Goal: Task Accomplishment & Management: Use online tool/utility

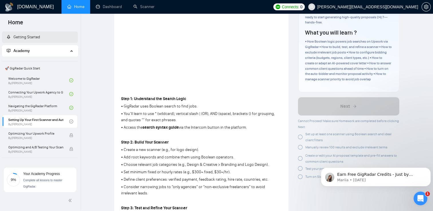
click at [40, 39] on link "Getting Started" at bounding box center [24, 37] width 34 height 5
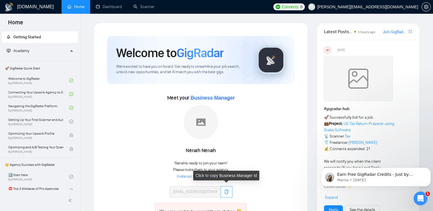
click at [225, 193] on icon "copy" at bounding box center [226, 192] width 5 height 5
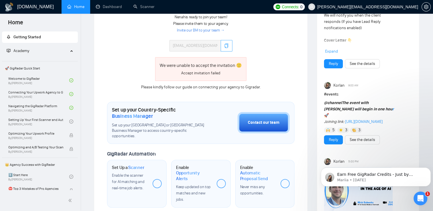
scroll to position [151, 0]
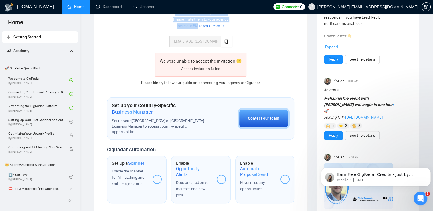
drag, startPoint x: 158, startPoint y: 28, endPoint x: 198, endPoint y: 24, distance: 40.0
click at [198, 24] on div "[PERSON_NAME] is ready to join your team! Please invite them to your agency. In…" at bounding box center [201, 0] width 128 height 93
drag, startPoint x: 99, startPoint y: 40, endPoint x: 136, endPoint y: 43, distance: 37.0
click at [136, 43] on div "Welcome to GigRadar We're excited to have you on board. Get ready to streamline…" at bounding box center [201, 108] width 214 height 472
click at [136, 43] on div "Meet your Business Manager Nenah Nenah Nenah is ready to join your team! Please…" at bounding box center [201, 15] width 188 height 144
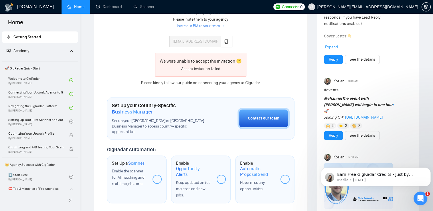
click at [201, 23] on link "Invite our BM to your team →" at bounding box center [201, 25] width 48 height 5
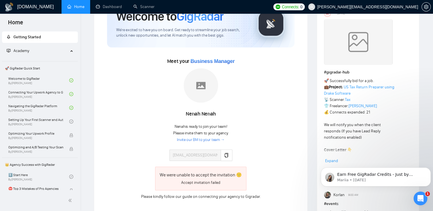
scroll to position [37, 0]
click at [197, 141] on link "Invite our BM to your team →" at bounding box center [201, 139] width 48 height 5
click at [139, 180] on div "We were unable to accept the invitation 🙁 Accept invitation failed" at bounding box center [201, 179] width 128 height 24
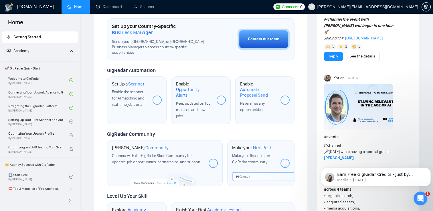
scroll to position [227, 0]
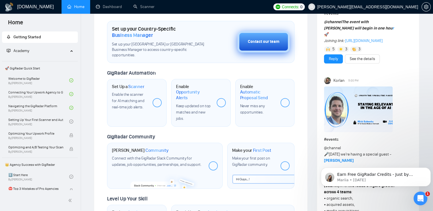
click at [261, 42] on button "Contact our team" at bounding box center [264, 41] width 52 height 21
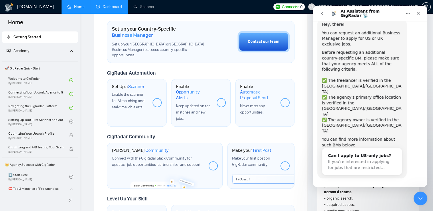
scroll to position [24, 0]
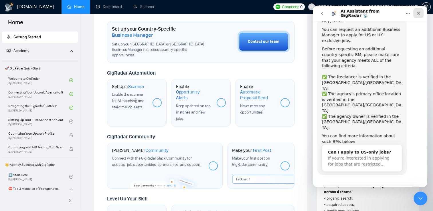
click at [417, 16] on div "Close" at bounding box center [419, 13] width 10 height 10
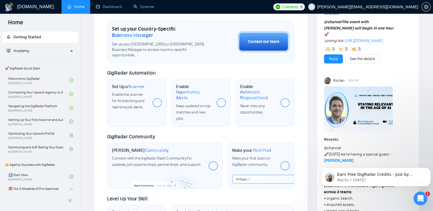
scroll to position [0, 0]
drag, startPoint x: 433, startPoint y: 66, endPoint x: 433, endPoint y: 56, distance: 9.5
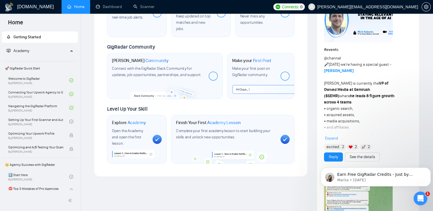
scroll to position [316, 0]
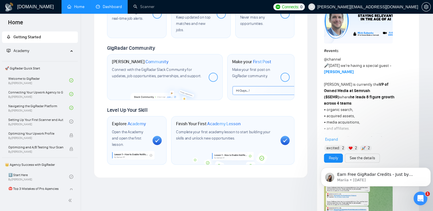
click at [110, 9] on link "Dashboard" at bounding box center [109, 6] width 26 height 5
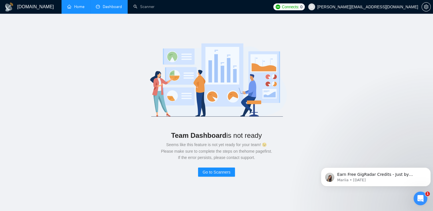
click at [78, 9] on link "Home" at bounding box center [75, 6] width 17 height 5
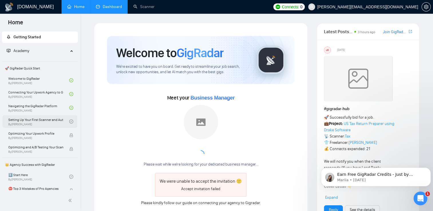
click at [57, 125] on link "Setting Up Your First Scanner and Auto-Bidder By [PERSON_NAME]" at bounding box center [38, 121] width 61 height 13
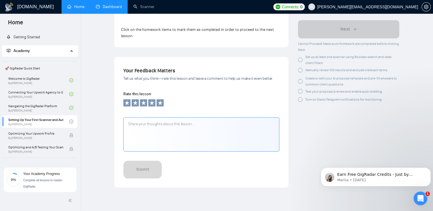
scroll to position [595, 0]
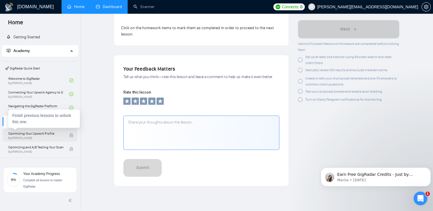
click at [46, 138] on span "By [PERSON_NAME]" at bounding box center [35, 138] width 55 height 3
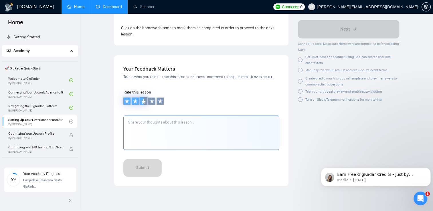
click at [142, 103] on icon at bounding box center [144, 101] width 6 height 6
click at [146, 103] on icon at bounding box center [144, 101] width 6 height 6
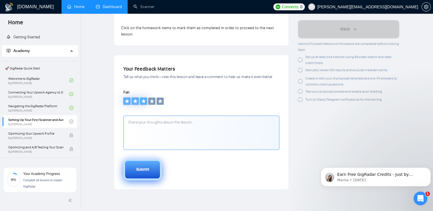
click at [150, 169] on button "Submit" at bounding box center [142, 169] width 38 height 21
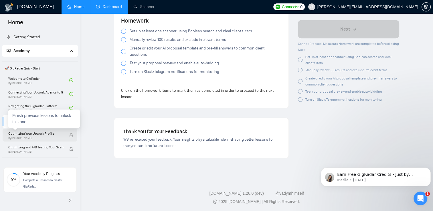
click at [52, 132] on span "Optimizing Your Upwork Profile" at bounding box center [35, 134] width 55 height 6
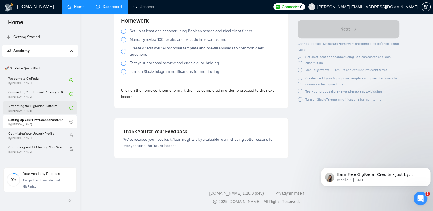
click at [58, 108] on link "Navigating the GigRadar Platform By [PERSON_NAME]" at bounding box center [38, 108] width 61 height 13
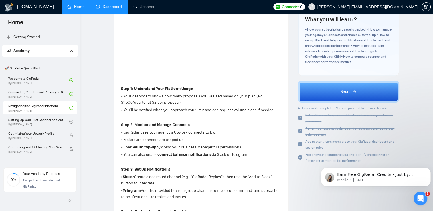
scroll to position [111, 0]
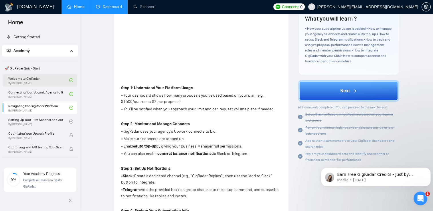
click at [49, 82] on link "Welcome to GigRadar By [PERSON_NAME]" at bounding box center [38, 80] width 61 height 13
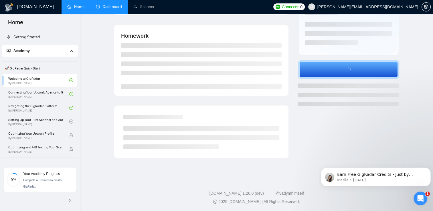
scroll to position [111, 0]
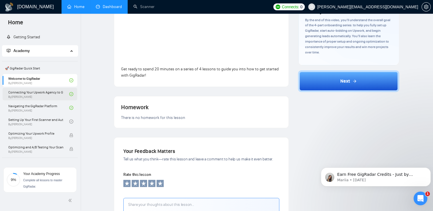
click at [30, 89] on link "Connecting Your Upwork Agency to GigRadar By [PERSON_NAME]" at bounding box center [38, 94] width 61 height 13
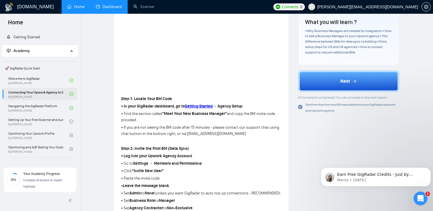
scroll to position [111, 0]
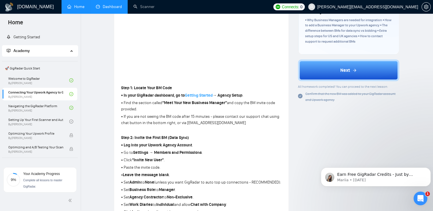
click at [207, 98] on strong "Getting Started" at bounding box center [199, 95] width 28 height 5
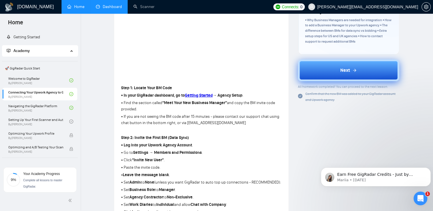
click at [375, 61] on button "Next" at bounding box center [348, 71] width 101 height 22
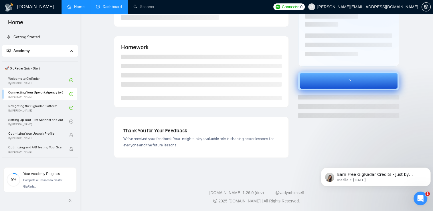
scroll to position [88, 0]
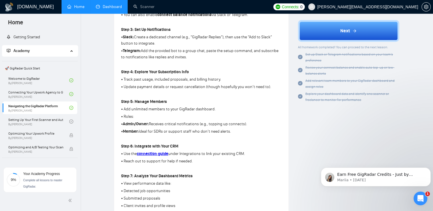
scroll to position [253, 0]
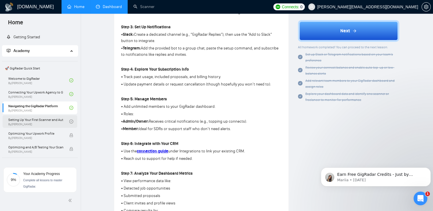
click at [54, 124] on link "Setting Up Your First Scanner and Auto-Bidder By [PERSON_NAME]" at bounding box center [38, 121] width 61 height 13
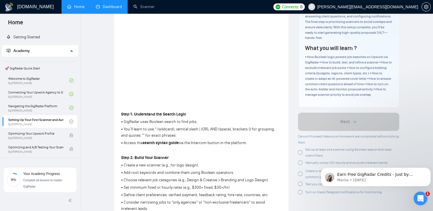
scroll to position [76, 0]
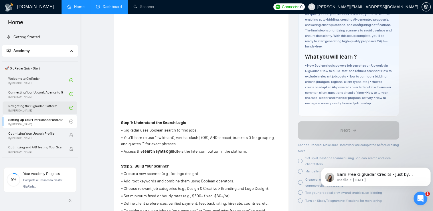
click at [42, 112] on link "Navigating the GigRadar Platform By [PERSON_NAME]" at bounding box center [38, 108] width 61 height 13
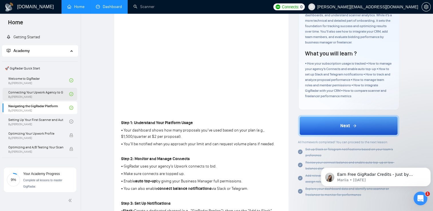
click at [41, 90] on link "Connecting Your Upwork Agency to GigRadar By [PERSON_NAME]" at bounding box center [38, 94] width 61 height 13
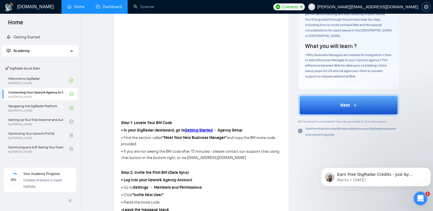
click at [425, 7] on icon "setting" at bounding box center [426, 7] width 5 height 5
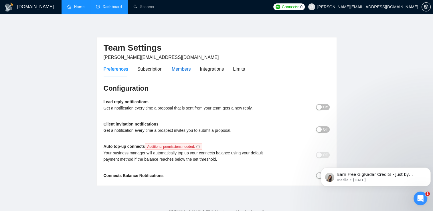
click at [178, 70] on div "Members" at bounding box center [181, 69] width 19 height 7
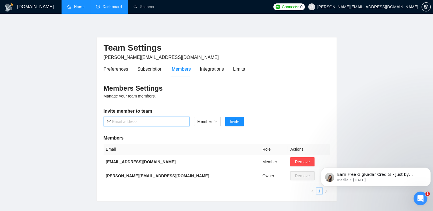
paste input "[EMAIL_ADDRESS][DOMAIN_NAME]"
type input "[EMAIL_ADDRESS][DOMAIN_NAME]"
click at [238, 121] on span "Invite" at bounding box center [234, 122] width 9 height 6
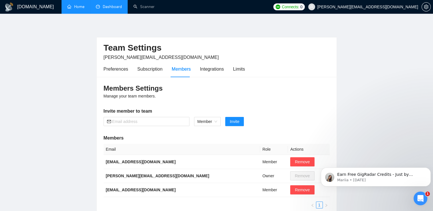
click at [76, 9] on link "Home" at bounding box center [75, 6] width 17 height 5
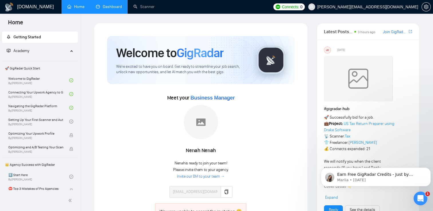
drag, startPoint x: 433, startPoint y: 28, endPoint x: 429, endPoint y: 52, distance: 25.1
click at [29, 95] on link "Connecting Your Upwork Agency to GigRadar By [PERSON_NAME]" at bounding box center [38, 94] width 61 height 13
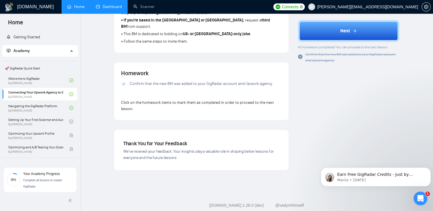
scroll to position [392, 0]
click at [55, 114] on link "Navigating the GigRadar Platform By [PERSON_NAME]" at bounding box center [38, 108] width 61 height 13
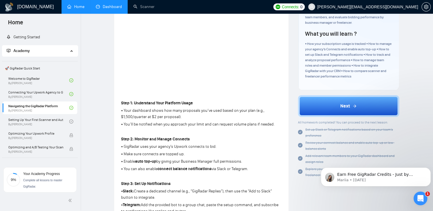
scroll to position [93, 0]
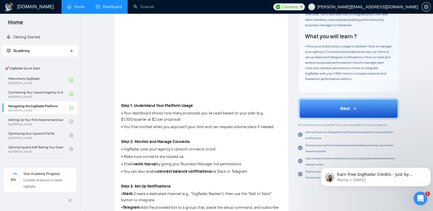
drag, startPoint x: 433, startPoint y: 63, endPoint x: 433, endPoint y: 53, distance: 9.7
click at [433, 53] on html "Home Getting Started Academy 🚀 GigRadar Quick Start Welcome to GigRadar By [PER…" at bounding box center [216, 12] width 433 height 211
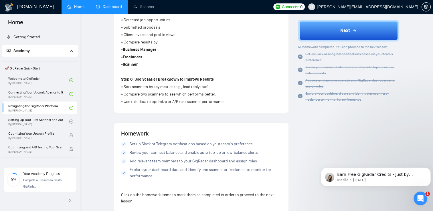
scroll to position [419, 0]
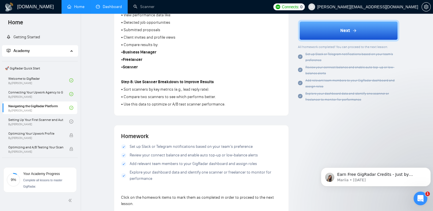
drag, startPoint x: 433, startPoint y: 144, endPoint x: 435, endPoint y: 132, distance: 11.7
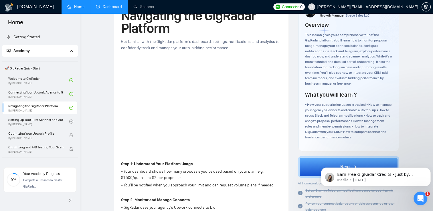
scroll to position [33, 0]
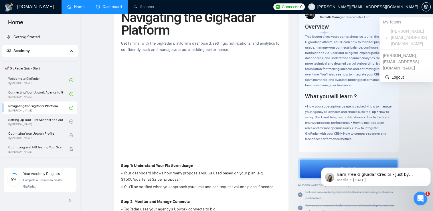
click at [407, 7] on span "[PERSON_NAME][EMAIL_ADDRESS][DOMAIN_NAME]" at bounding box center [368, 7] width 101 height 0
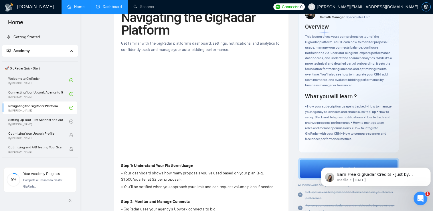
click at [425, 8] on icon "setting" at bounding box center [426, 7] width 4 height 5
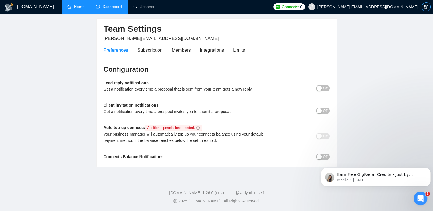
scroll to position [19, 0]
click at [179, 51] on div "Members" at bounding box center [181, 50] width 19 height 7
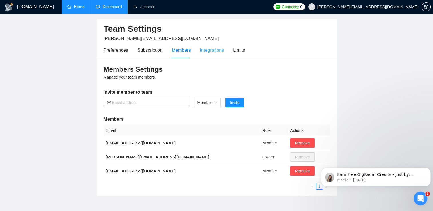
click at [211, 54] on div "Integrations" at bounding box center [212, 50] width 24 height 16
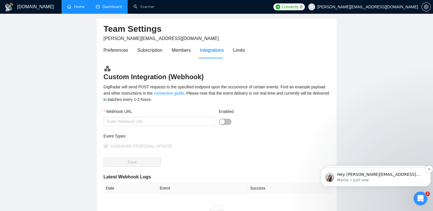
click at [383, 178] on div "Hey [PERSON_NAME][EMAIL_ADDRESS][DOMAIN_NAME], Do you want to learn how to inte…" at bounding box center [381, 174] width 88 height 7
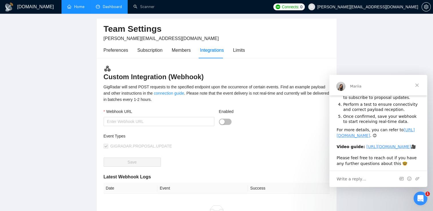
scroll to position [89, 0]
click at [388, 54] on main "Team Settings [PERSON_NAME][EMAIL_ADDRESS][DOMAIN_NAME] Preferences Subscriptio…" at bounding box center [216, 146] width 415 height 285
click at [241, 50] on div "Limits" at bounding box center [239, 50] width 12 height 7
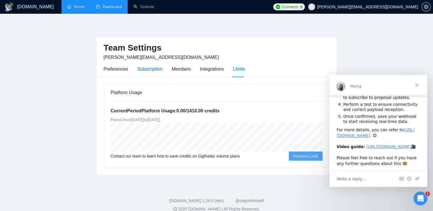
click at [150, 70] on div "Subscription" at bounding box center [150, 69] width 25 height 7
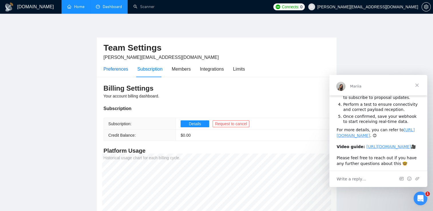
click at [117, 66] on div "Preferences" at bounding box center [116, 69] width 25 height 7
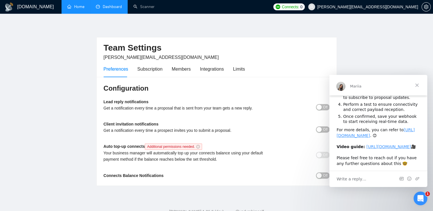
click at [419, 86] on span "Close" at bounding box center [417, 85] width 21 height 21
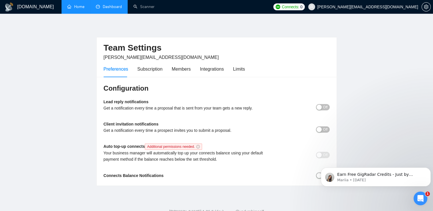
click at [321, 129] on div "button" at bounding box center [319, 129] width 5 height 5
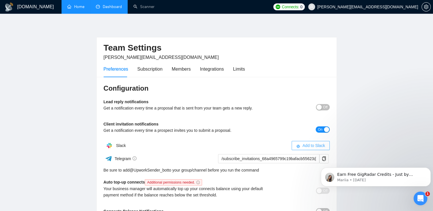
click at [304, 144] on span "Add to Slack" at bounding box center [314, 146] width 23 height 6
click at [323, 107] on button "Off" at bounding box center [323, 107] width 14 height 6
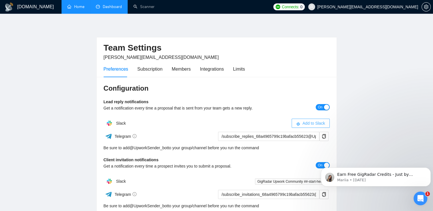
click at [312, 124] on span "Add to Slack" at bounding box center [314, 123] width 23 height 6
click at [183, 69] on div "Members" at bounding box center [181, 69] width 19 height 7
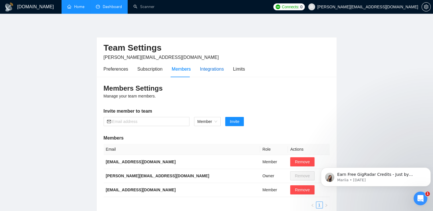
click at [200, 70] on div "Integrations" at bounding box center [212, 69] width 24 height 7
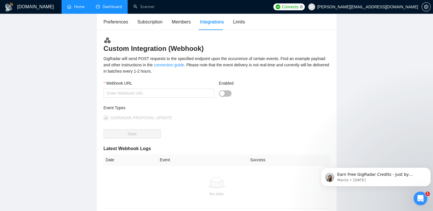
scroll to position [48, 0]
click at [176, 21] on div "Members" at bounding box center [181, 21] width 19 height 7
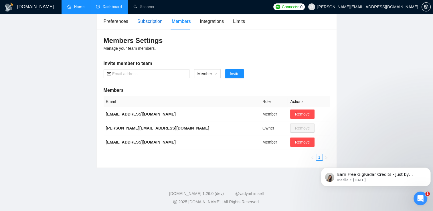
click at [151, 24] on div "Subscription" at bounding box center [150, 21] width 25 height 7
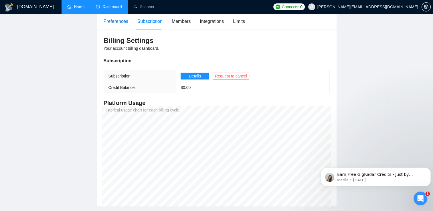
click at [119, 23] on div "Preferences" at bounding box center [116, 21] width 25 height 7
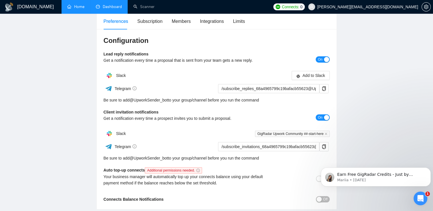
click at [111, 9] on link "Dashboard" at bounding box center [109, 6] width 26 height 5
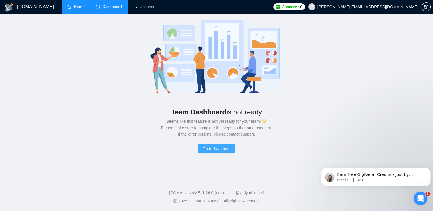
click at [226, 148] on span "Go to Scanners" at bounding box center [217, 149] width 28 height 6
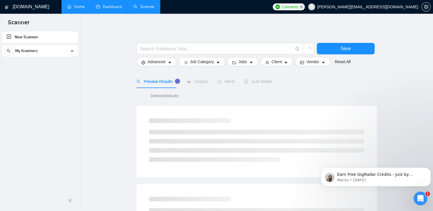
click at [42, 52] on div "My Scanners" at bounding box center [40, 50] width 72 height 11
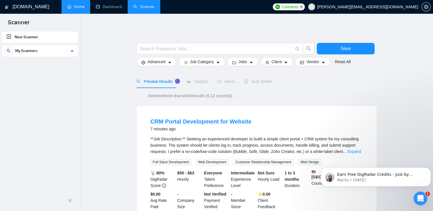
click at [81, 5] on link "Home" at bounding box center [75, 6] width 17 height 5
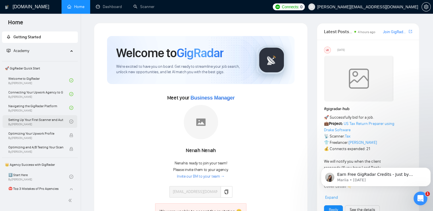
click at [57, 123] on link "Setting Up Your First Scanner and Auto-Bidder By [PERSON_NAME]" at bounding box center [38, 121] width 61 height 13
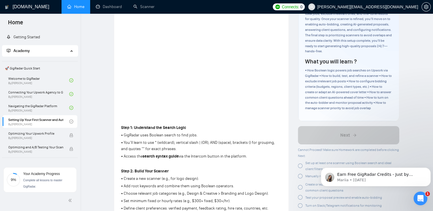
scroll to position [66, 0]
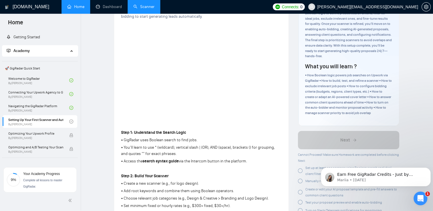
click at [148, 4] on link "Scanner" at bounding box center [144, 6] width 21 height 5
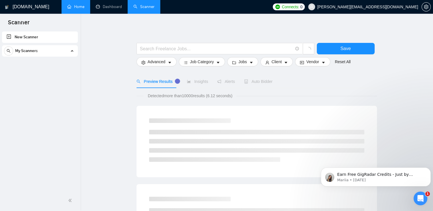
click at [48, 38] on link "New Scanner" at bounding box center [40, 37] width 67 height 11
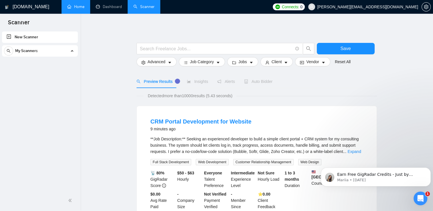
click at [48, 38] on link "New Scanner" at bounding box center [40, 37] width 67 height 11
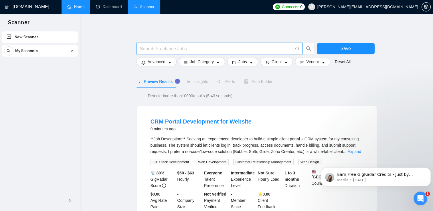
click at [172, 50] on input "text" at bounding box center [216, 48] width 153 height 7
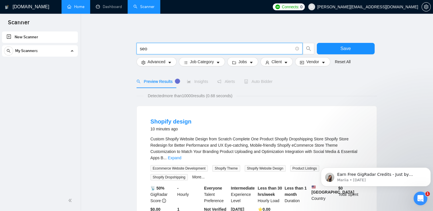
type input "seo"
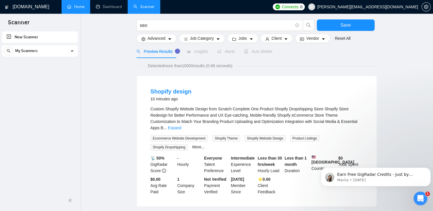
scroll to position [30, 0]
click at [28, 49] on span "My Scanners" at bounding box center [26, 50] width 23 height 11
click at [8, 48] on button "button" at bounding box center [8, 50] width 9 height 9
click at [7, 36] on link "New Scanner" at bounding box center [40, 37] width 67 height 11
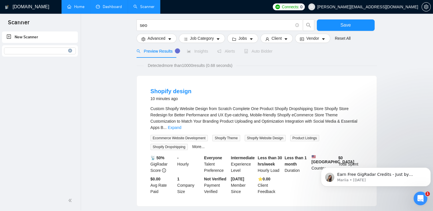
click at [107, 8] on link "Dashboard" at bounding box center [109, 6] width 26 height 5
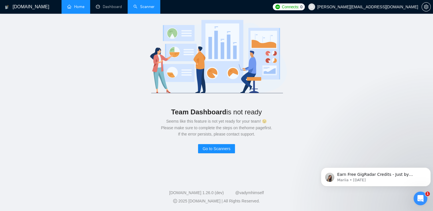
scroll to position [23, 0]
click at [77, 8] on link "Home" at bounding box center [75, 6] width 17 height 5
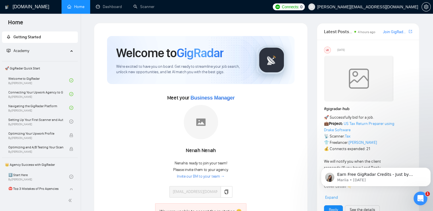
click at [142, 187] on div "[PERSON_NAME] is ready to join your team! Please invite them to your agency. In…" at bounding box center [201, 151] width 128 height 93
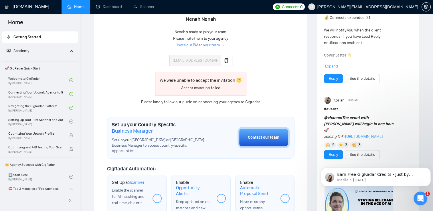
scroll to position [163, 0]
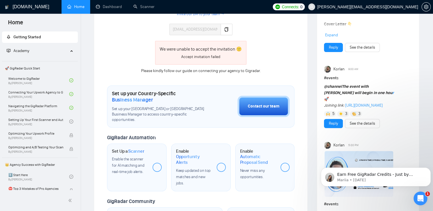
click at [135, 149] on span "Scanner" at bounding box center [136, 152] width 16 height 6
click at [53, 123] on link "Setting Up Your First Scanner and Auto-Bidder By [PERSON_NAME]" at bounding box center [38, 121] width 61 height 13
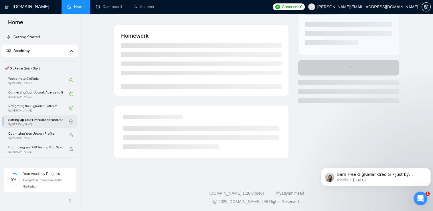
scroll to position [163, 0]
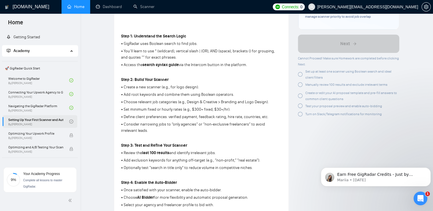
click at [53, 123] on link "Setting Up Your First Scanner and Auto-Bidder By [PERSON_NAME]" at bounding box center [38, 121] width 61 height 13
click at [134, 199] on p "• Choose AI Bidder for more flexibility and automatic proposal generation." at bounding box center [201, 198] width 161 height 6
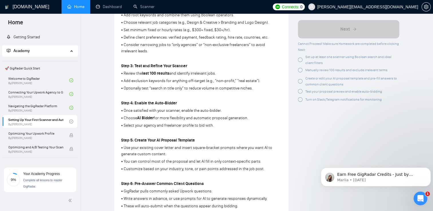
scroll to position [245, 0]
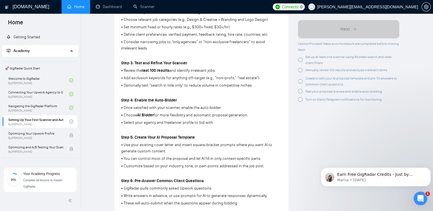
click at [144, 171] on p at bounding box center [201, 174] width 161 height 6
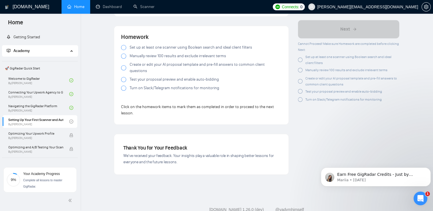
scroll to position [532, 0]
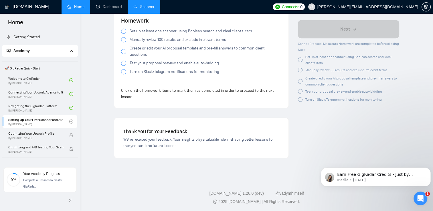
click at [140, 9] on link "Scanner" at bounding box center [144, 6] width 21 height 5
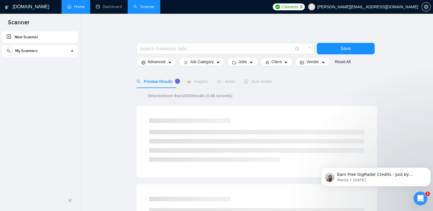
click at [39, 39] on link "New Scanner" at bounding box center [40, 37] width 67 height 11
click at [9, 39] on link "New Scanner" at bounding box center [40, 37] width 67 height 11
click at [209, 64] on span "Job Category" at bounding box center [202, 62] width 24 height 6
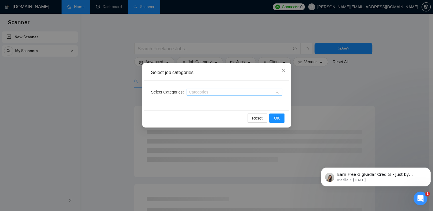
click at [209, 93] on div at bounding box center [231, 92] width 87 height 5
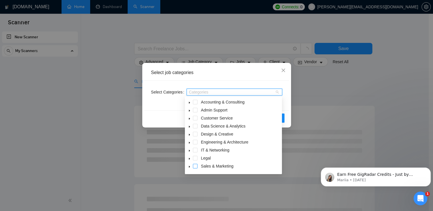
click at [197, 167] on span at bounding box center [195, 166] width 5 height 5
click at [195, 152] on span at bounding box center [195, 150] width 5 height 5
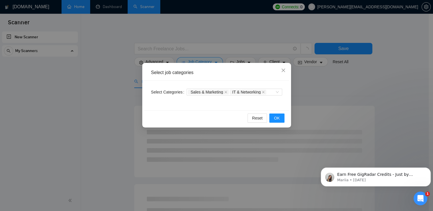
click at [352, 111] on div "Select job categories Select Categories Sales & Marketing IT & Networking Reset…" at bounding box center [216, 105] width 433 height 211
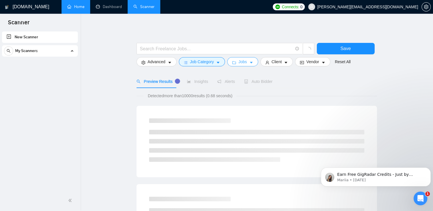
click at [240, 61] on span "Jobs" at bounding box center [243, 62] width 9 height 6
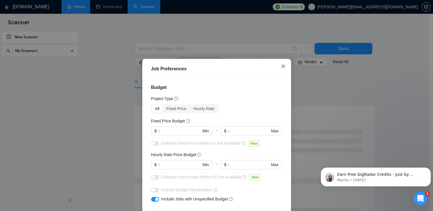
click at [282, 66] on icon "close" at bounding box center [283, 66] width 5 height 5
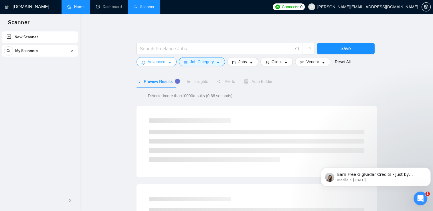
click at [168, 62] on icon "caret-down" at bounding box center [169, 63] width 3 height 2
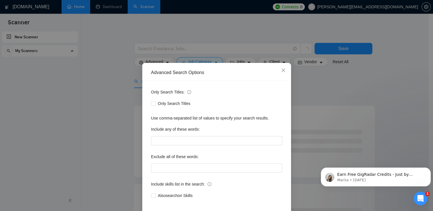
click at [175, 44] on div "Advanced Search Options Only Search Titles: Only Search Titles Use comma-separa…" at bounding box center [216, 105] width 433 height 211
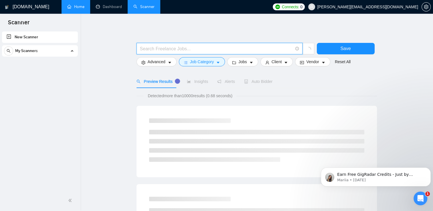
click at [173, 47] on input "text" at bounding box center [216, 48] width 153 height 7
type input "seo"
click at [274, 61] on span "Client" at bounding box center [277, 62] width 10 height 6
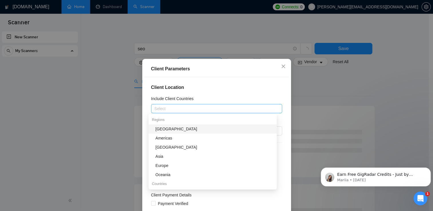
click at [205, 104] on div "Select" at bounding box center [216, 108] width 131 height 9
click at [188, 136] on div "Americas" at bounding box center [215, 138] width 118 height 6
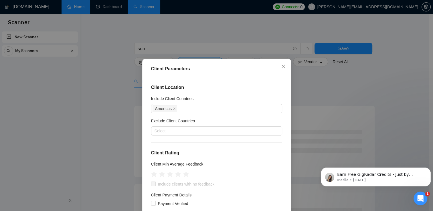
click at [102, 163] on div "Client Parameters Client Location Include Client Countries [GEOGRAPHIC_DATA] Ex…" at bounding box center [216, 105] width 433 height 211
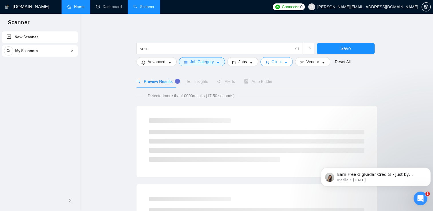
click at [284, 63] on icon "caret-down" at bounding box center [286, 63] width 4 height 4
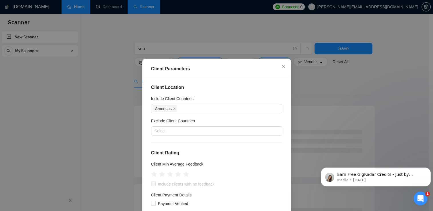
click at [160, 187] on span "Include clients with no feedback" at bounding box center [186, 184] width 61 height 6
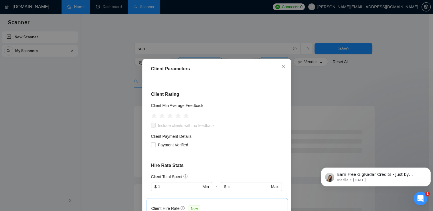
scroll to position [59, 0]
click at [153, 144] on input "Payment Verified" at bounding box center [153, 144] width 4 height 4
checkbox input "true"
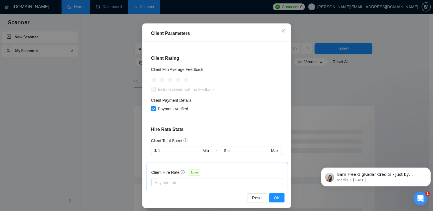
scroll to position [39, 0]
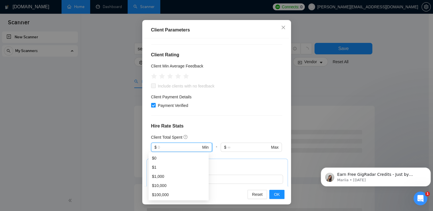
click at [181, 146] on input "text" at bounding box center [179, 147] width 43 height 6
type input "500"
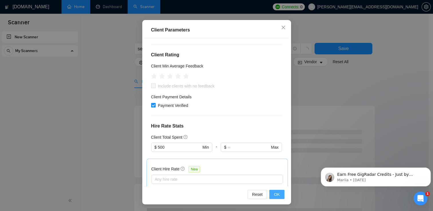
click at [272, 195] on button "OK" at bounding box center [277, 194] width 15 height 9
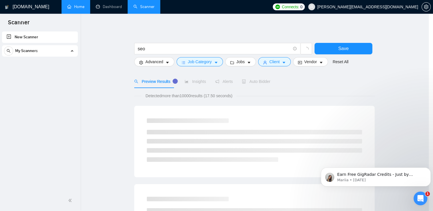
scroll to position [14, 0]
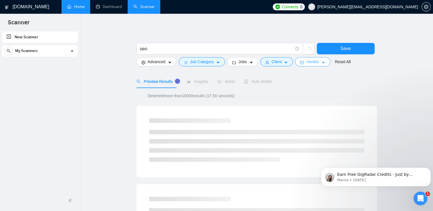
click at [315, 62] on span "Vendor" at bounding box center [313, 62] width 13 height 6
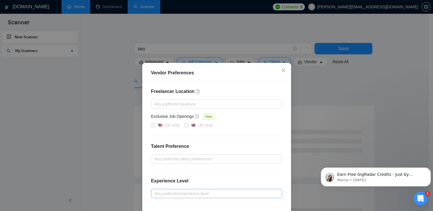
click at [157, 193] on div at bounding box center [214, 194] width 123 height 7
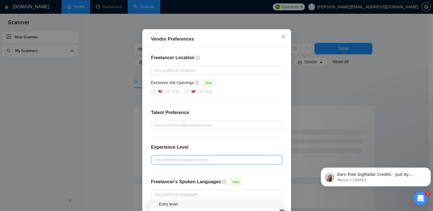
scroll to position [53, 0]
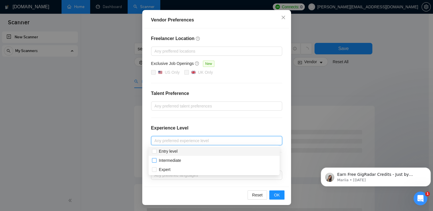
click at [154, 161] on input "Intermediate" at bounding box center [154, 160] width 4 height 4
checkbox input "true"
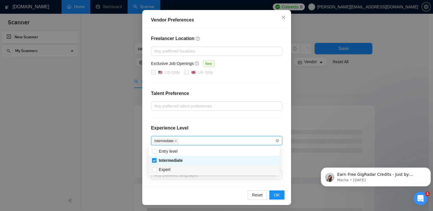
click at [160, 174] on div "Expert" at bounding box center [214, 169] width 131 height 9
checkbox input "true"
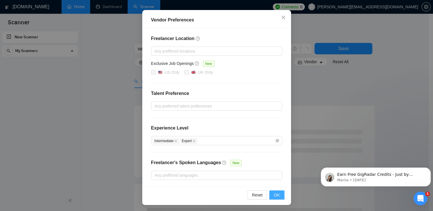
click at [275, 198] on button "OK" at bounding box center [277, 195] width 15 height 9
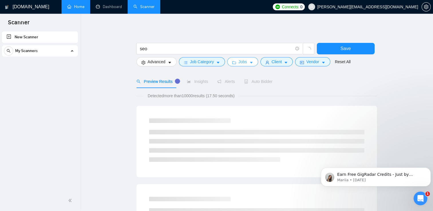
click at [246, 60] on button "Jobs" at bounding box center [242, 61] width 31 height 9
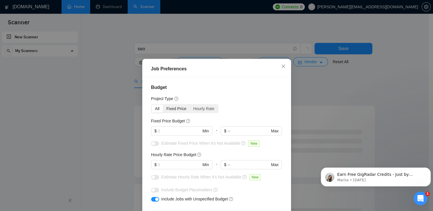
click at [175, 108] on div "Fixed Price" at bounding box center [176, 109] width 27 height 8
click at [163, 105] on input "Fixed Price" at bounding box center [163, 105] width 0 height 0
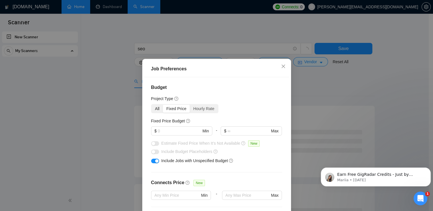
click at [154, 106] on div "All" at bounding box center [157, 109] width 11 height 8
click at [152, 105] on input "All" at bounding box center [152, 105] width 0 height 0
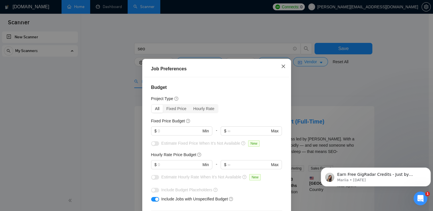
click at [284, 67] on span "Close" at bounding box center [283, 66] width 15 height 15
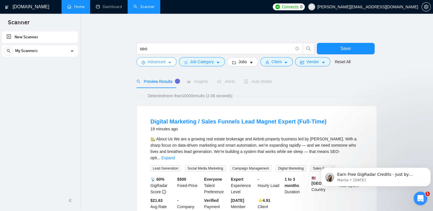
click at [166, 64] on button "Advanced" at bounding box center [157, 61] width 40 height 9
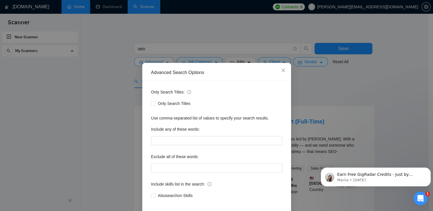
click at [166, 64] on div "Advanced Search Options Only Search Titles: Only Search Titles Use comma-separa…" at bounding box center [216, 147] width 149 height 168
click at [278, 71] on span "Close" at bounding box center [283, 70] width 15 height 15
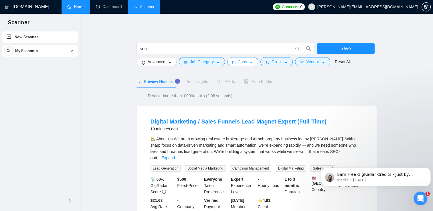
click at [247, 64] on button "Jobs" at bounding box center [242, 61] width 31 height 9
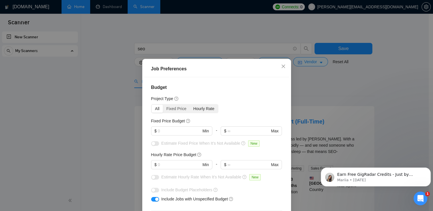
click at [200, 110] on div "Hourly Rate" at bounding box center [204, 109] width 28 height 8
click at [190, 105] on input "Hourly Rate" at bounding box center [190, 105] width 0 height 0
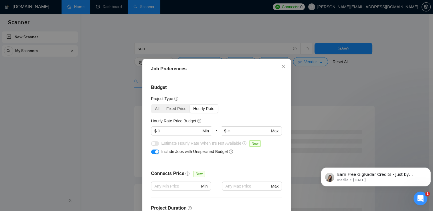
click at [200, 110] on div "Hourly Rate" at bounding box center [204, 109] width 28 height 8
click at [190, 105] on input "Hourly Rate" at bounding box center [190, 105] width 0 height 0
click at [180, 107] on div "Fixed Price" at bounding box center [176, 109] width 27 height 8
click at [163, 105] on input "Fixed Price" at bounding box center [163, 105] width 0 height 0
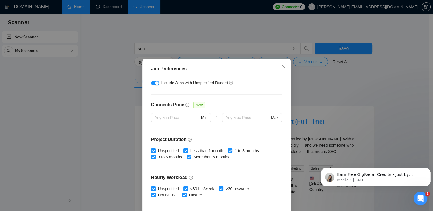
scroll to position [79, 0]
click at [288, 155] on div "Job Preferences Budget Project Type All Fixed Price Hourly Rate Fixed Price Bud…" at bounding box center [216, 151] width 149 height 185
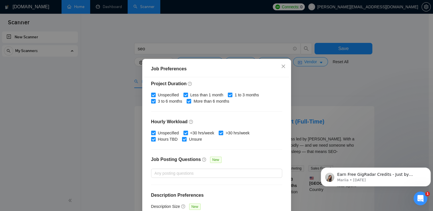
scroll to position [136, 0]
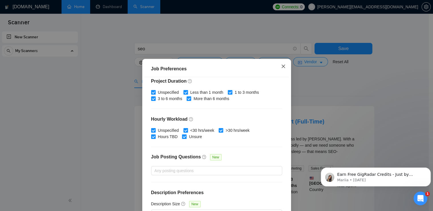
click at [284, 68] on span "Close" at bounding box center [283, 66] width 15 height 15
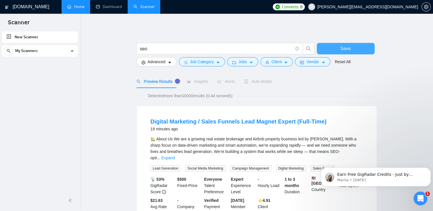
click at [336, 47] on button "Save" at bounding box center [346, 48] width 58 height 11
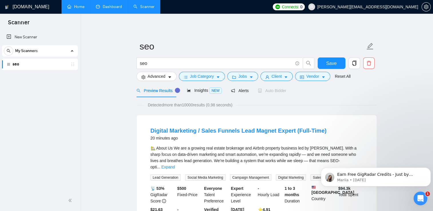
click at [108, 8] on link "Dashboard" at bounding box center [109, 6] width 26 height 5
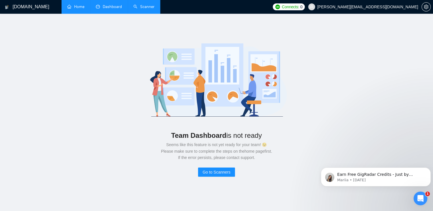
click at [76, 9] on link "Home" at bounding box center [75, 6] width 17 height 5
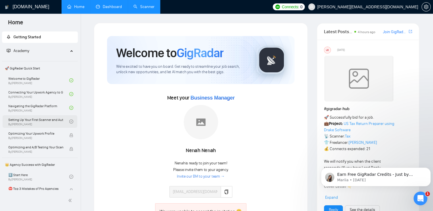
click at [54, 121] on link "Setting Up Your First Scanner and Auto-Bidder By [PERSON_NAME]" at bounding box center [38, 121] width 61 height 13
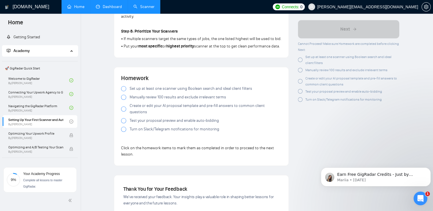
scroll to position [488, 0]
